Goal: Task Accomplishment & Management: Complete application form

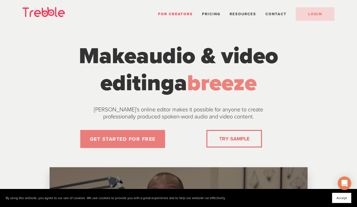
click at [127, 137] on link "GET STARTED FOR FREE" at bounding box center [122, 139] width 85 height 18
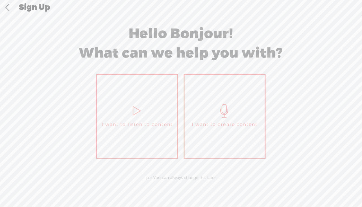
click at [224, 109] on icon at bounding box center [224, 111] width 14 height 14
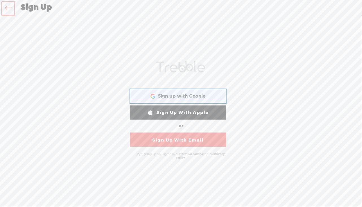
click at [176, 95] on span "Sign up with Google" at bounding box center [182, 96] width 48 height 6
